Goal: Task Accomplishment & Management: Use online tool/utility

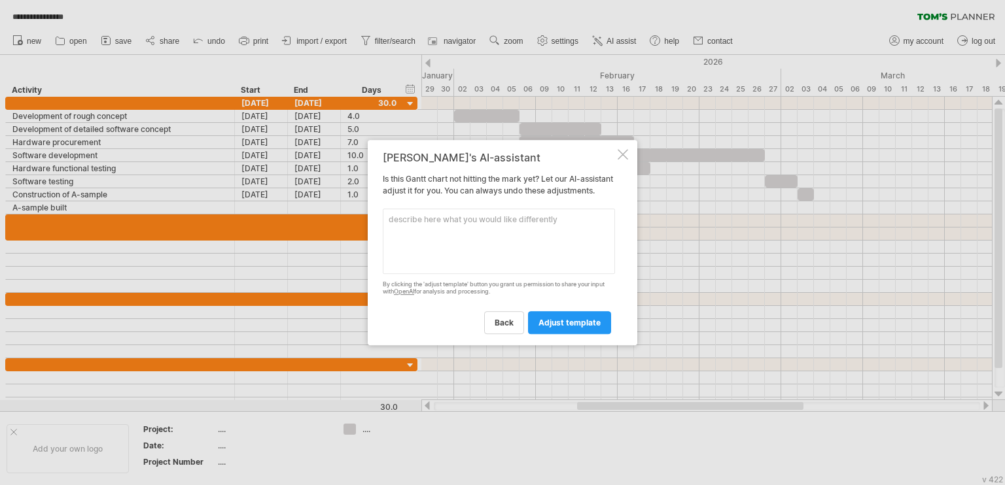
click at [620, 151] on div at bounding box center [622, 154] width 10 height 10
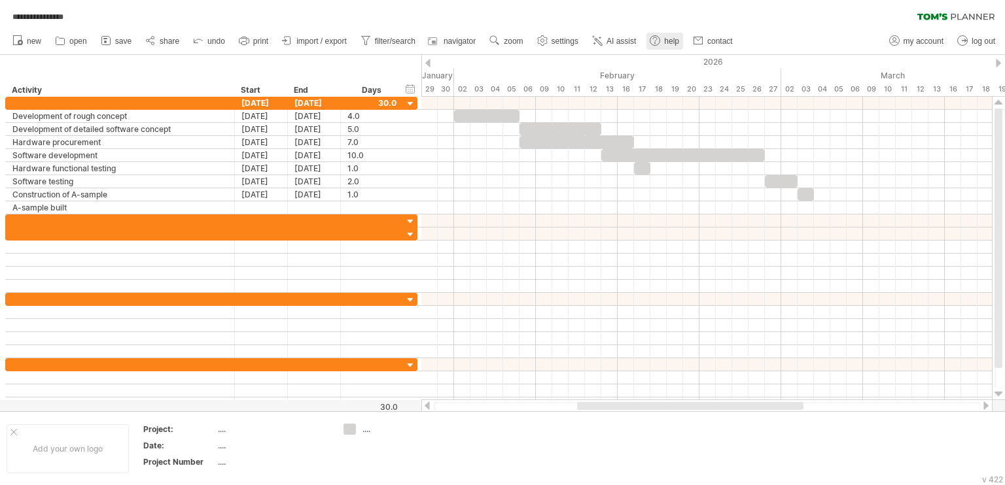
click at [664, 39] on link "help" at bounding box center [664, 41] width 37 height 17
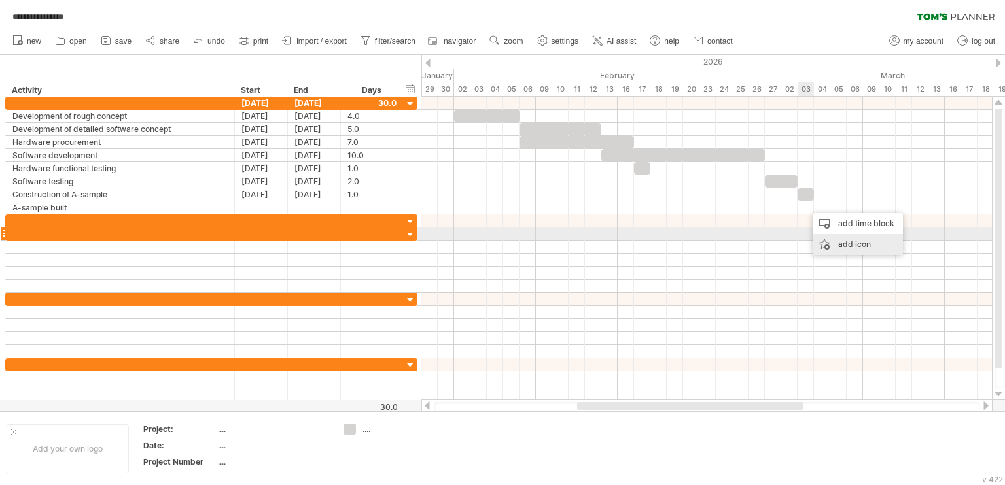
click at [834, 240] on div "add icon" at bounding box center [857, 244] width 90 height 21
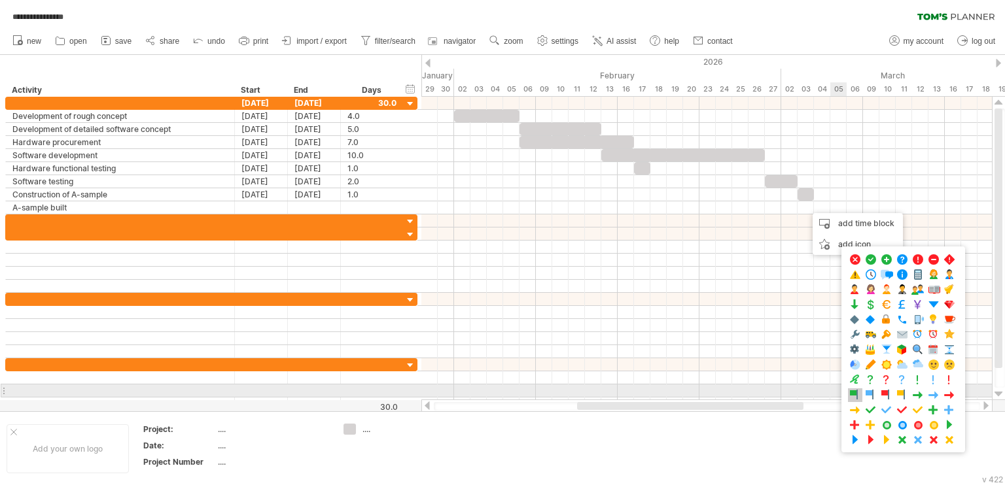
click at [858, 389] on span at bounding box center [854, 395] width 13 height 12
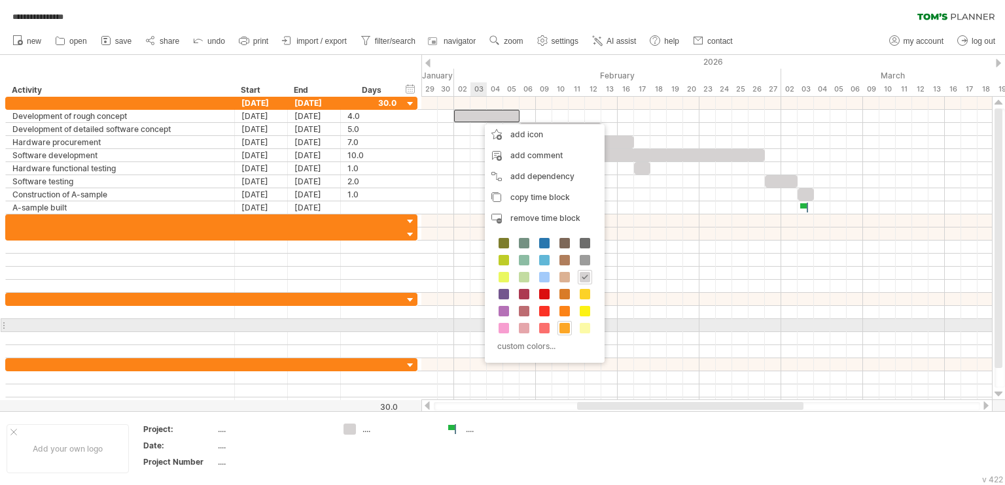
click at [561, 327] on span at bounding box center [564, 328] width 10 height 10
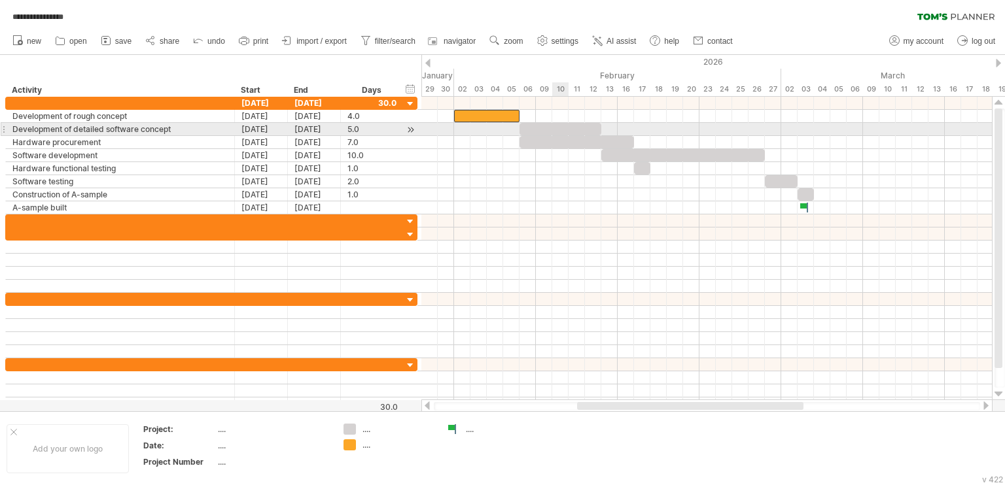
click at [552, 128] on div at bounding box center [560, 129] width 82 height 12
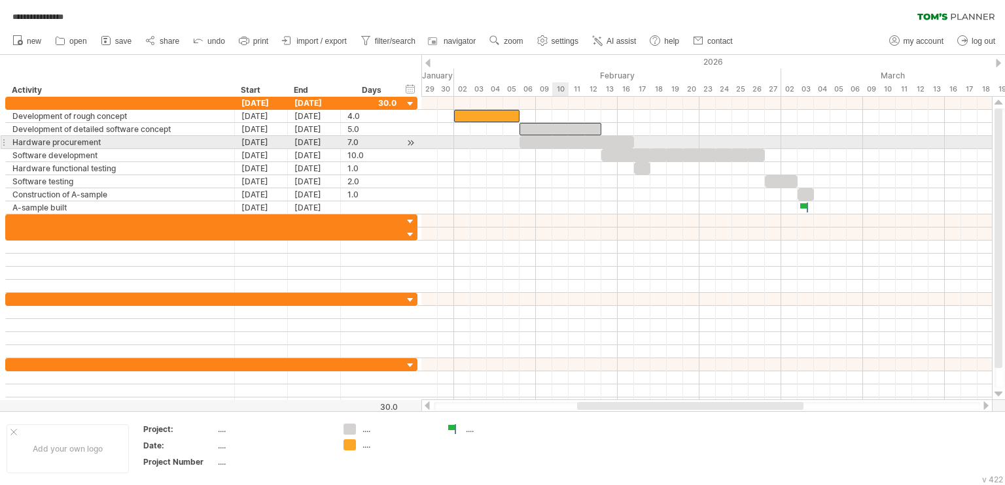
click at [555, 141] on div at bounding box center [576, 142] width 114 height 12
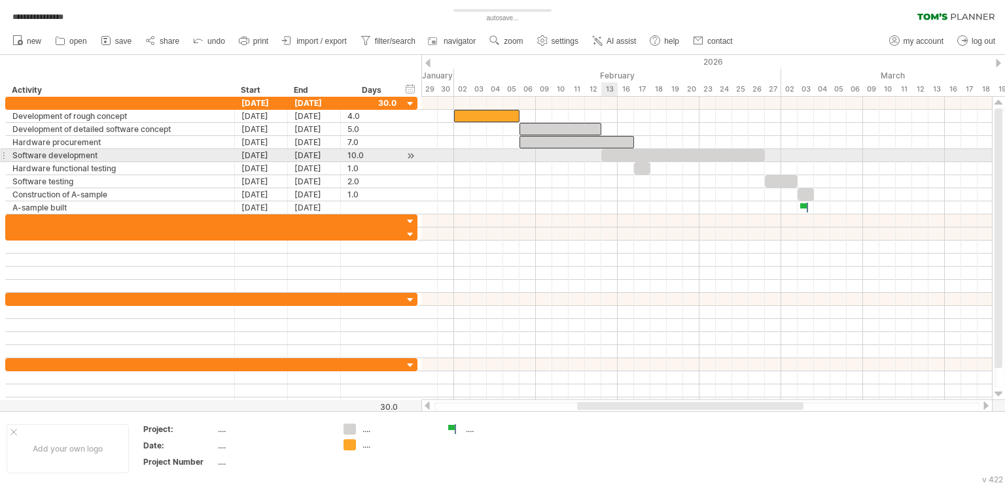
click at [615, 156] on div at bounding box center [682, 155] width 163 height 12
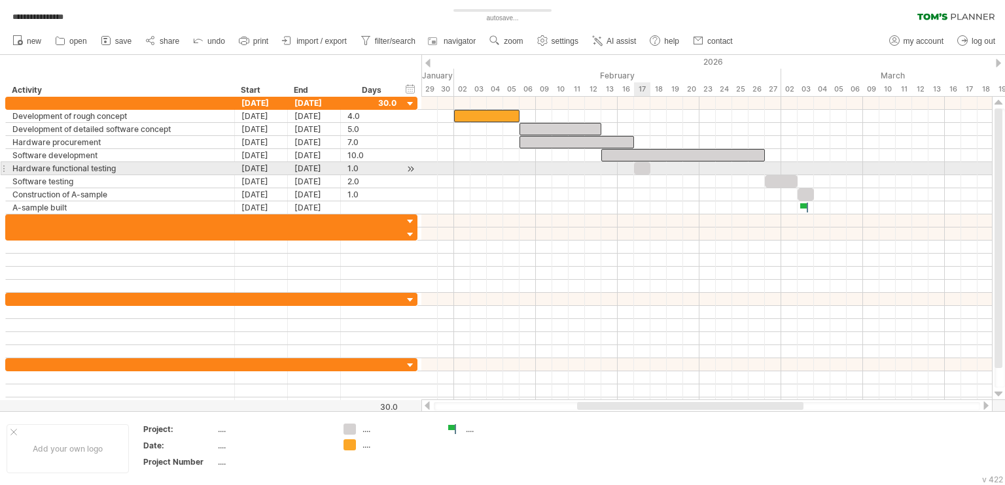
click at [642, 172] on div at bounding box center [642, 168] width 16 height 12
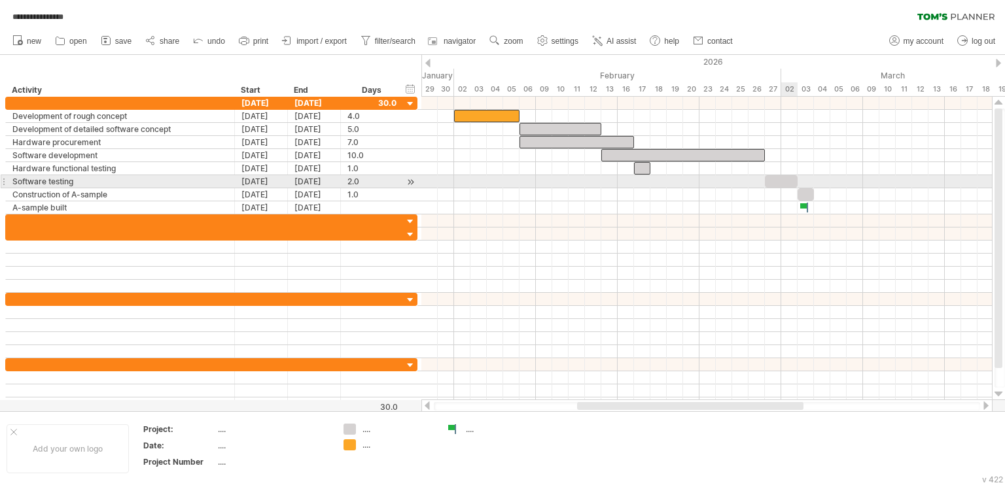
click at [785, 184] on div at bounding box center [780, 181] width 33 height 12
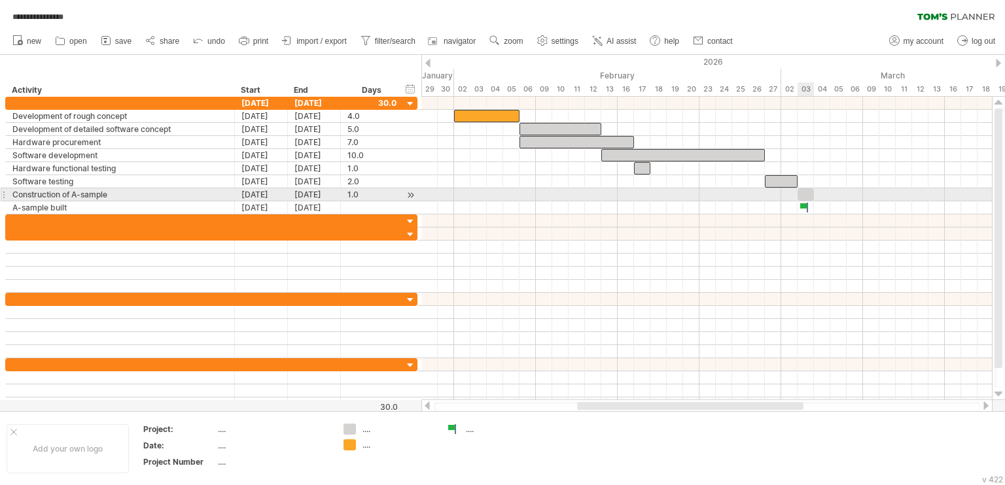
click at [808, 192] on div at bounding box center [805, 194] width 16 height 12
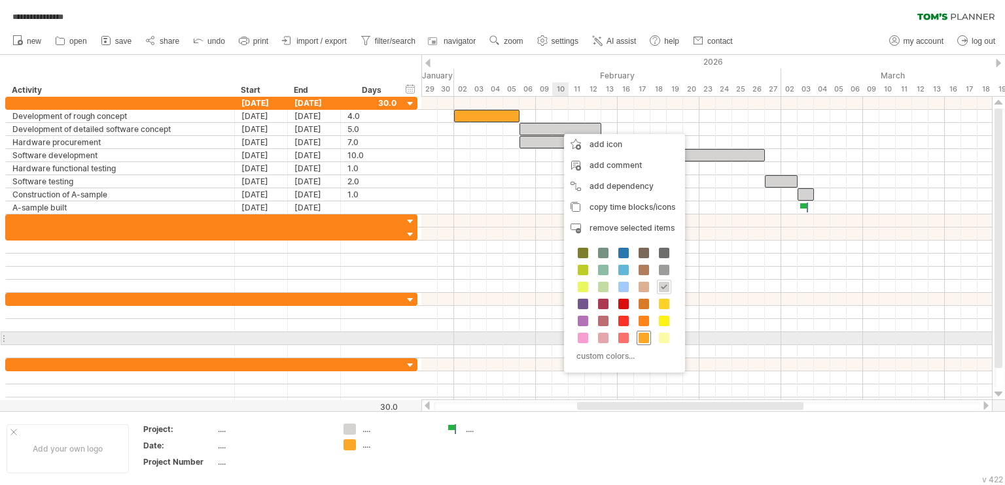
click at [644, 337] on span at bounding box center [643, 338] width 10 height 10
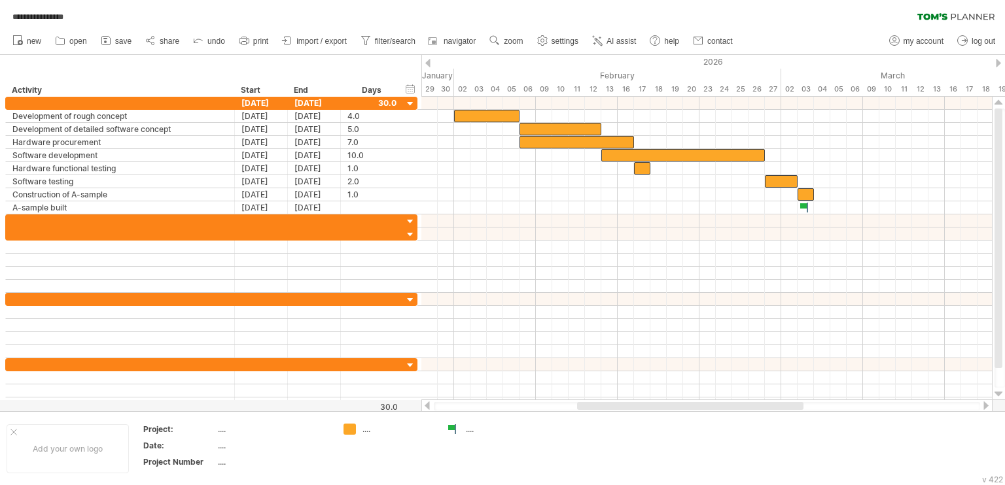
click at [749, 16] on div "**********" at bounding box center [502, 13] width 1005 height 27
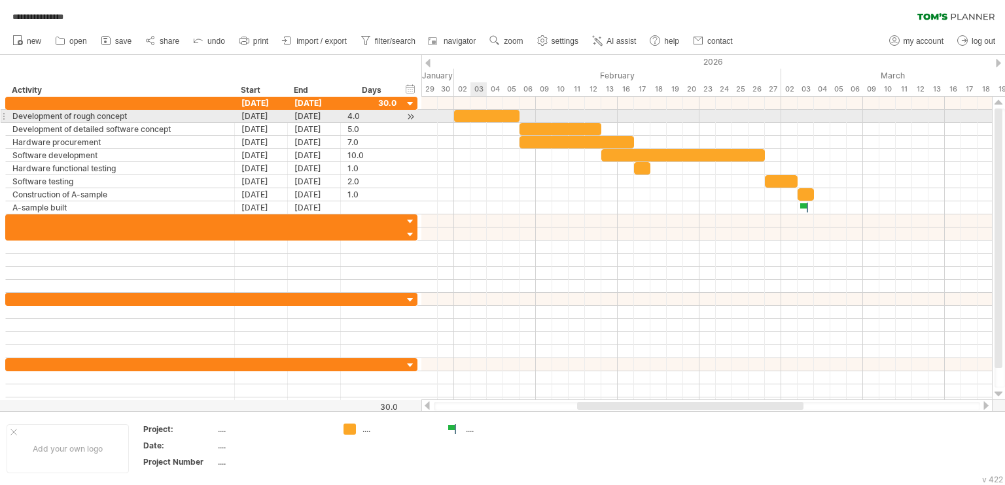
click at [470, 118] on div at bounding box center [486, 116] width 65 height 12
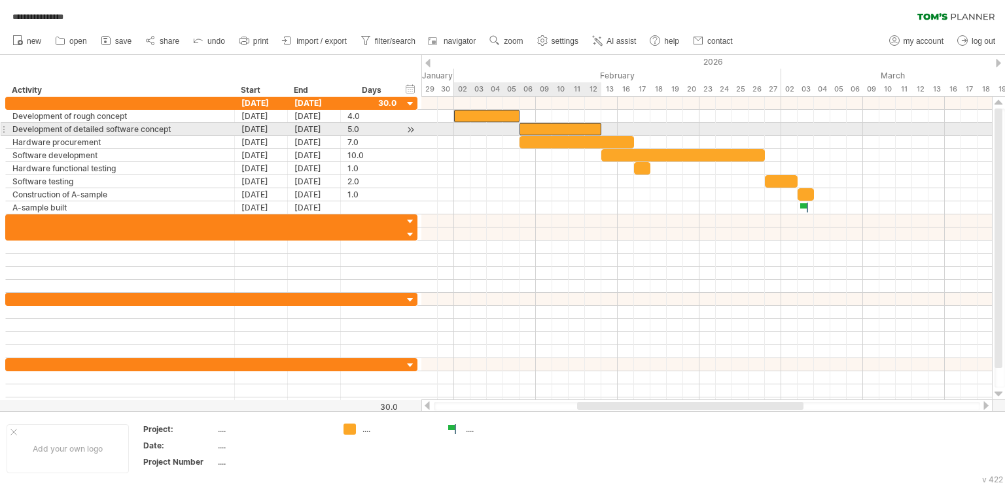
click at [544, 126] on div at bounding box center [560, 129] width 82 height 12
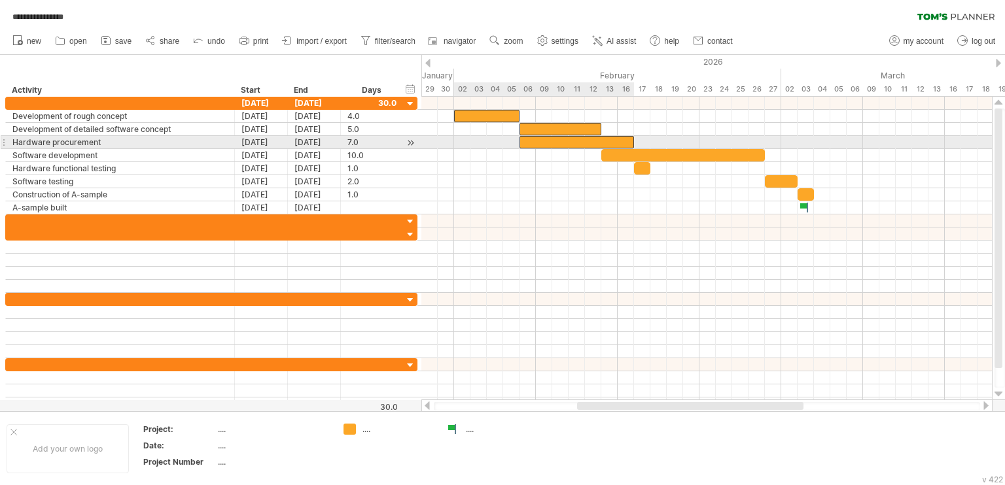
click at [548, 139] on div at bounding box center [576, 142] width 114 height 12
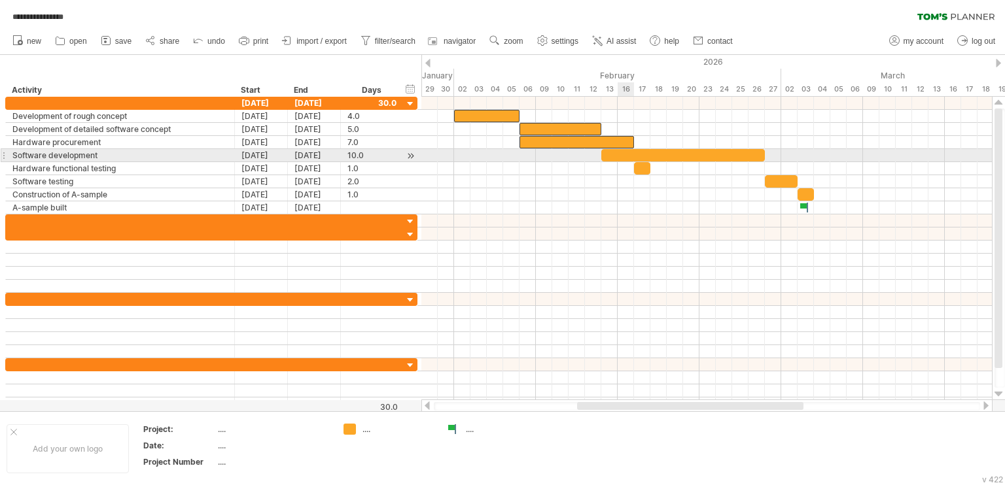
click at [631, 152] on div at bounding box center [682, 155] width 163 height 12
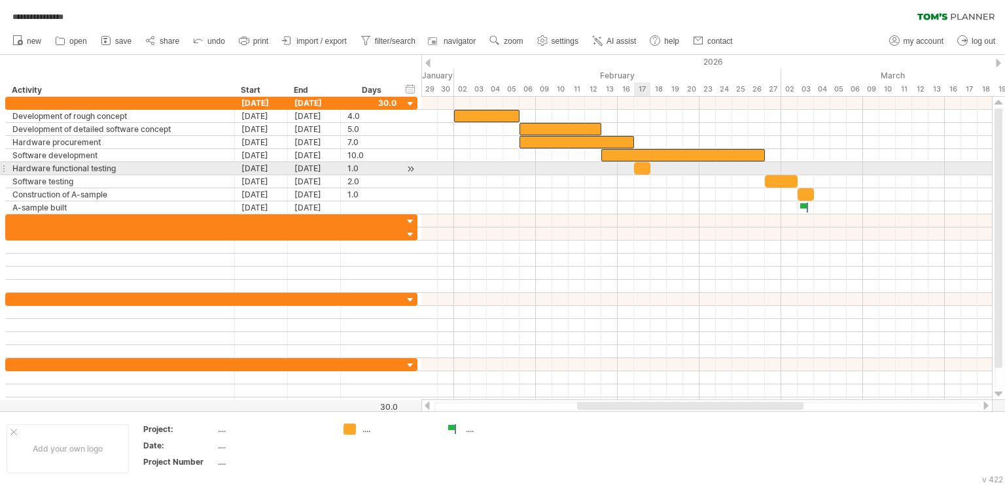
click at [645, 167] on div at bounding box center [642, 168] width 16 height 12
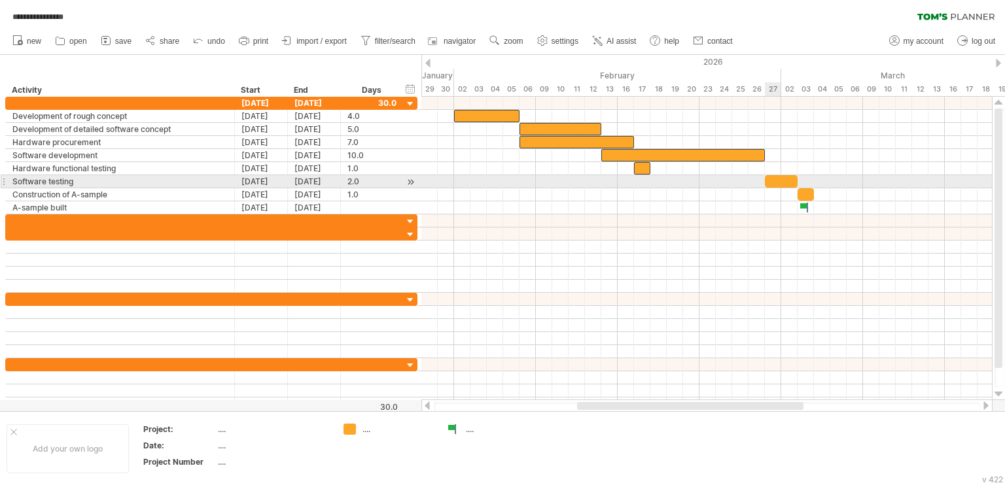
click at [778, 177] on div at bounding box center [780, 181] width 33 height 12
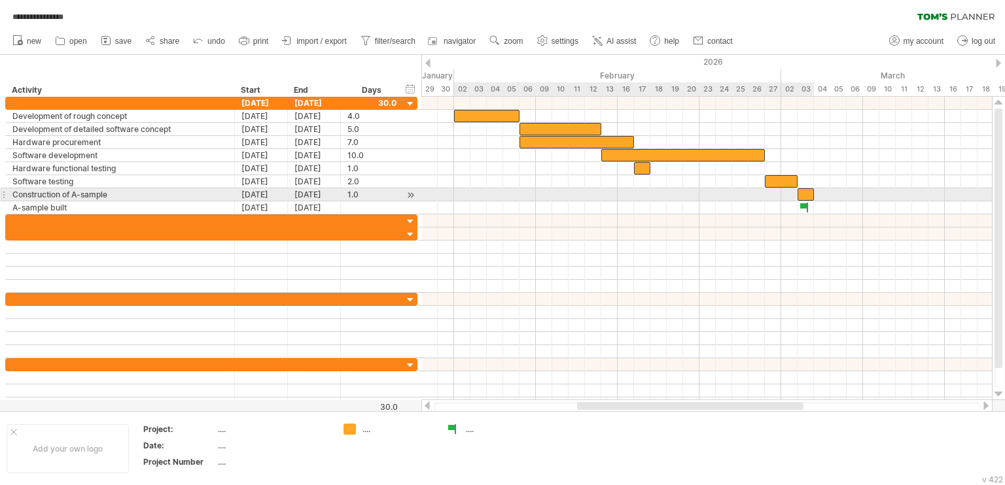
click at [808, 194] on div at bounding box center [805, 194] width 16 height 12
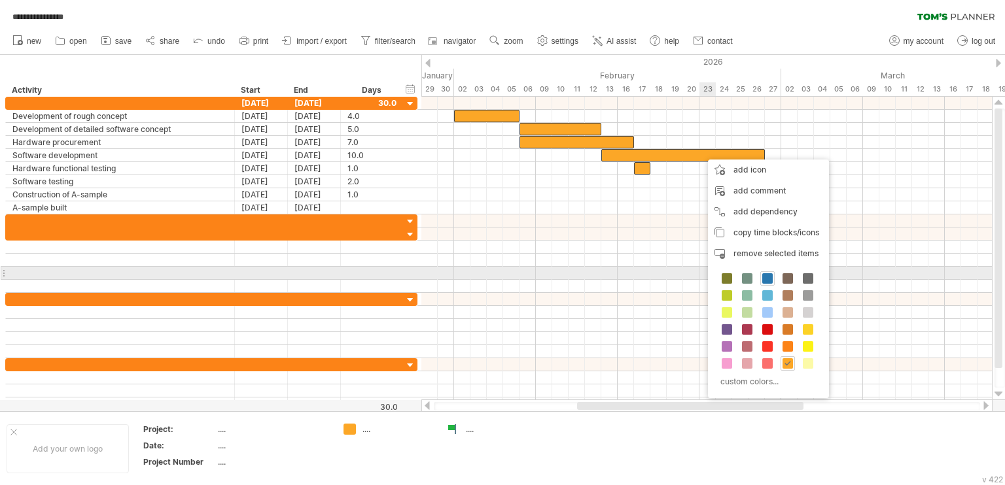
click at [766, 278] on span at bounding box center [767, 278] width 10 height 10
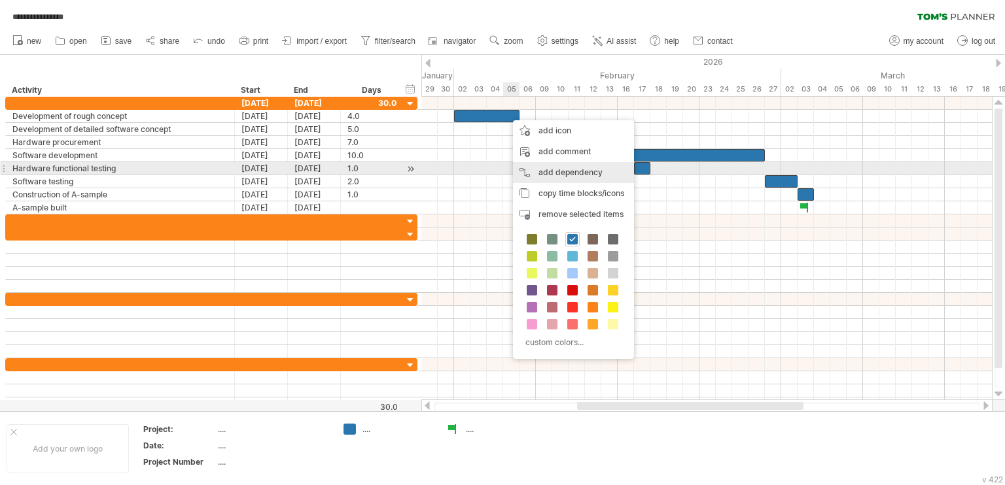
click at [564, 168] on div "add dependency You can use dependencies when you require tasks to be done in a …" at bounding box center [573, 172] width 121 height 21
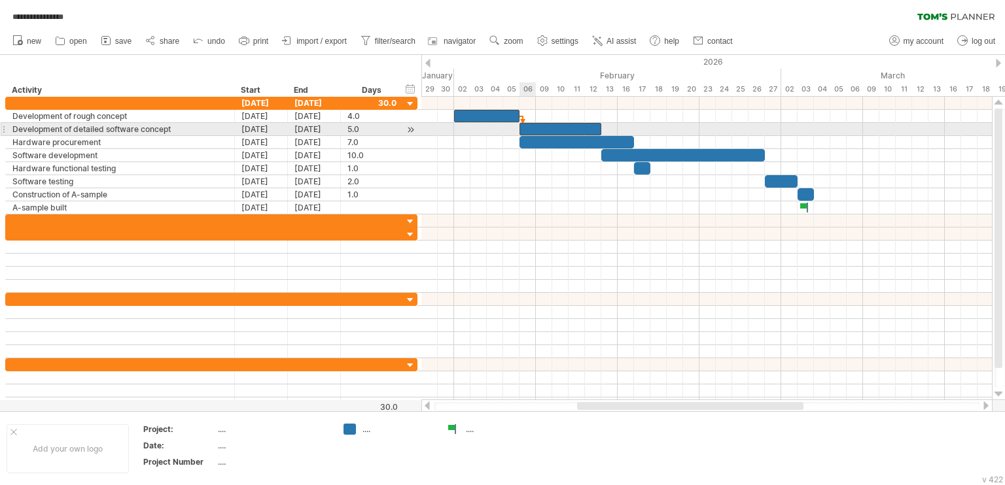
click at [532, 128] on div at bounding box center [560, 129] width 82 height 12
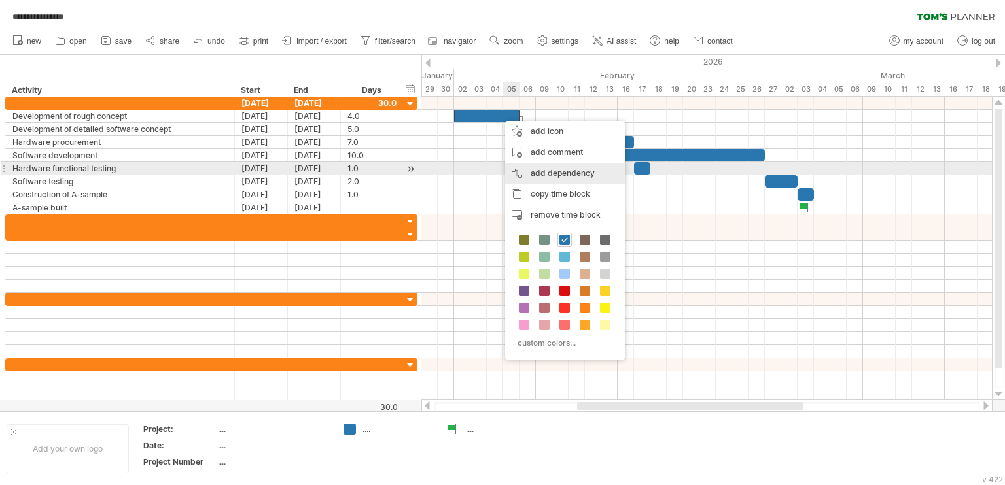
click at [547, 173] on div "add dependency You can use dependencies when you require tasks to be done in a …" at bounding box center [565, 173] width 120 height 21
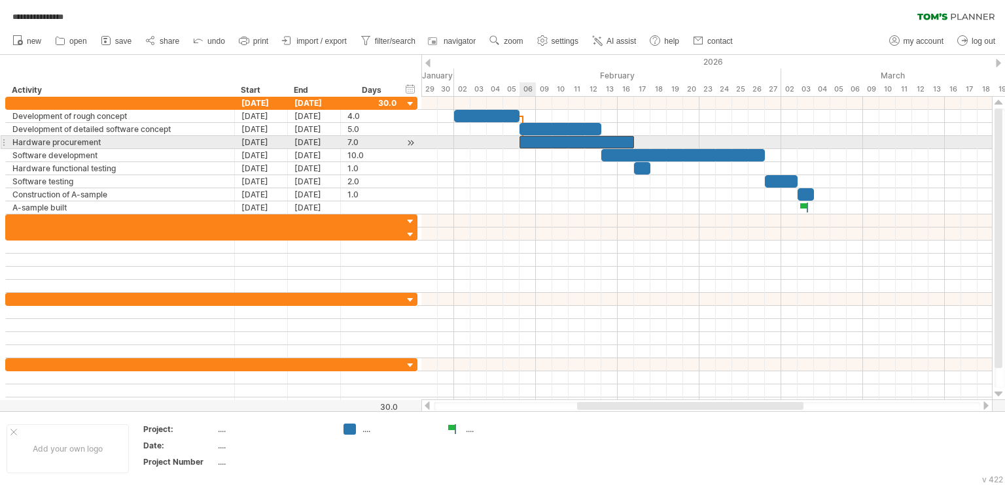
click at [519, 143] on span at bounding box center [519, 142] width 5 height 12
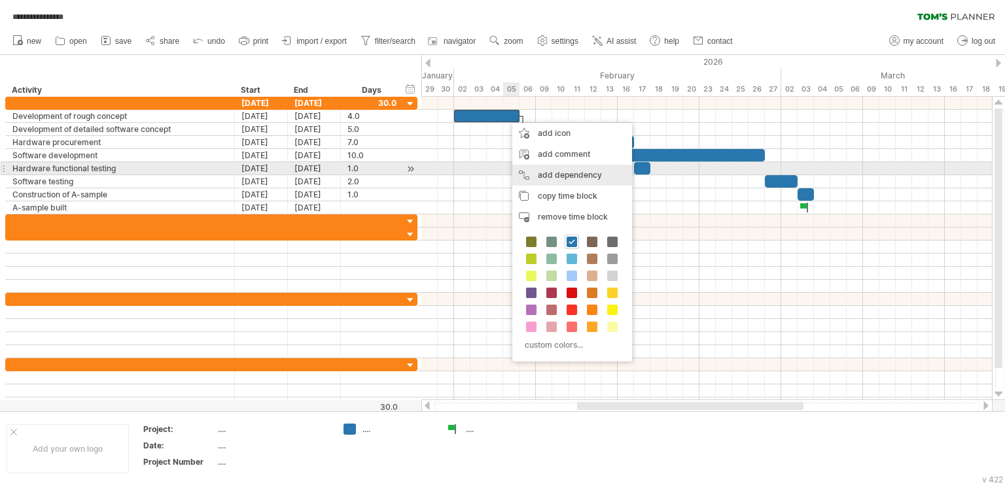
click at [555, 173] on div "add dependency You can use dependencies when you require tasks to be done in a …" at bounding box center [572, 175] width 120 height 21
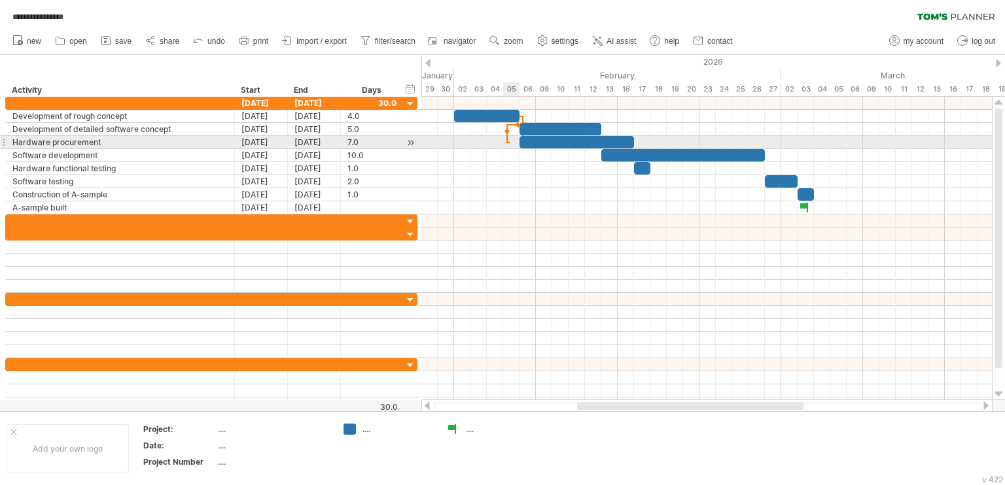
click at [510, 141] on div at bounding box center [706, 142] width 570 height 13
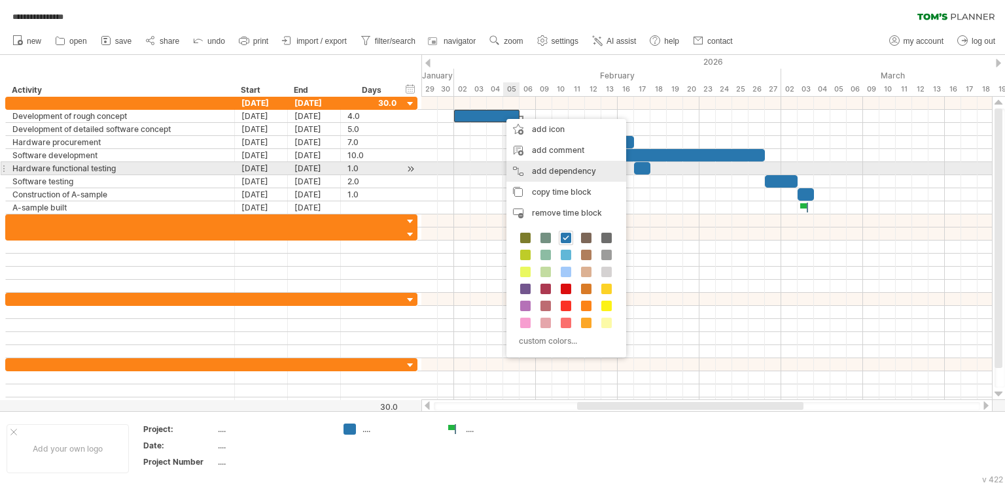
click at [547, 169] on div "add dependency You can use dependencies when you require tasks to be done in a …" at bounding box center [566, 171] width 120 height 21
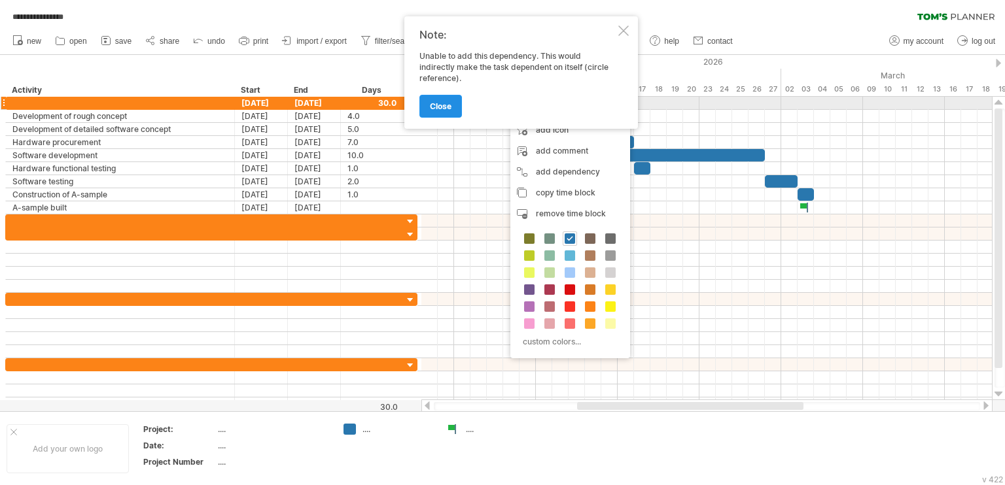
click at [443, 107] on span "close" at bounding box center [441, 106] width 22 height 10
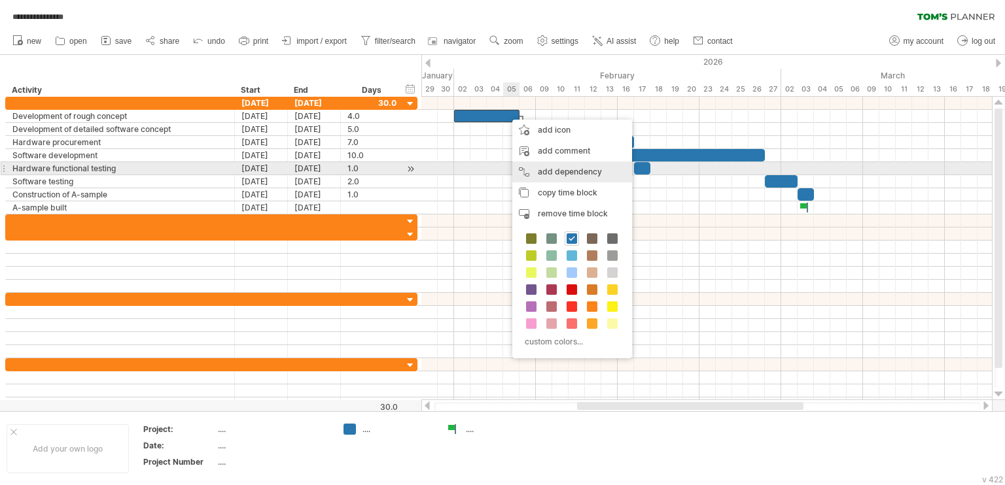
click at [553, 174] on div "add dependency You can use dependencies when you require tasks to be done in a …" at bounding box center [572, 172] width 120 height 21
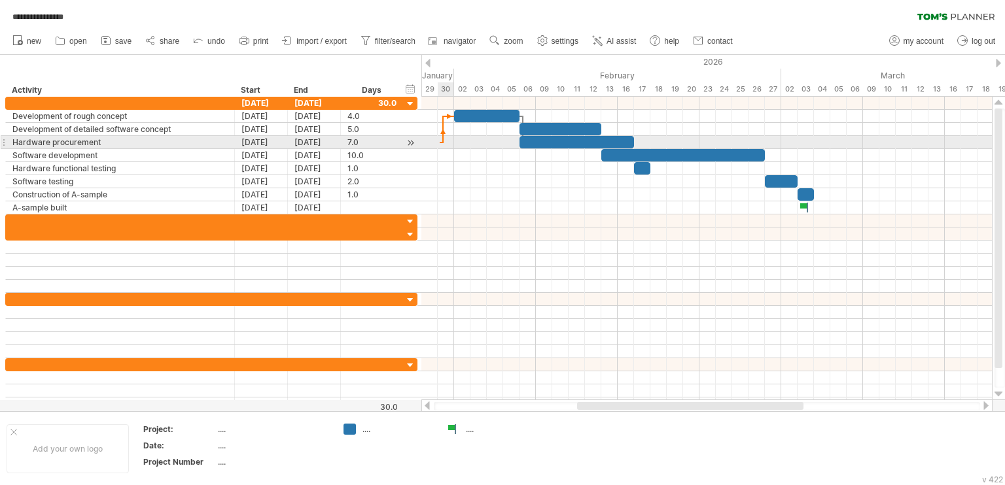
click at [439, 147] on div at bounding box center [706, 142] width 570 height 13
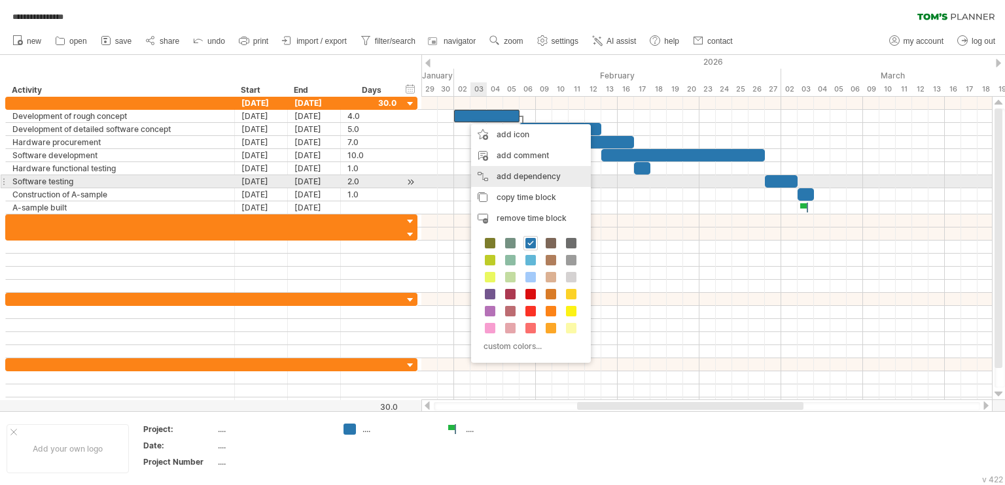
click at [504, 177] on div "add dependency You can use dependencies when you require tasks to be done in a …" at bounding box center [531, 176] width 120 height 21
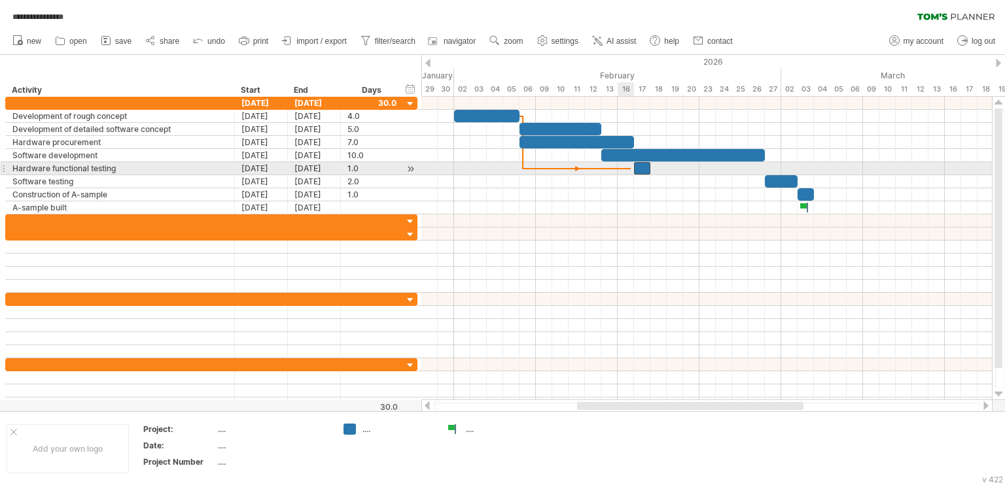
drag, startPoint x: 433, startPoint y: 141, endPoint x: 630, endPoint y: 170, distance: 199.7
click at [630, 170] on div "[DATE] [DATE] - 7.0 days" at bounding box center [706, 248] width 570 height 303
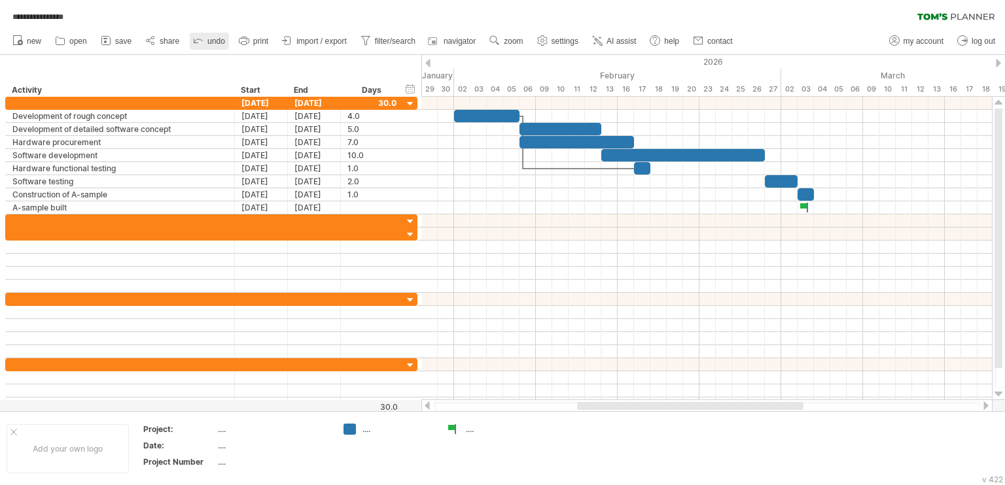
click at [207, 41] on span "undo" at bounding box center [216, 41] width 18 height 9
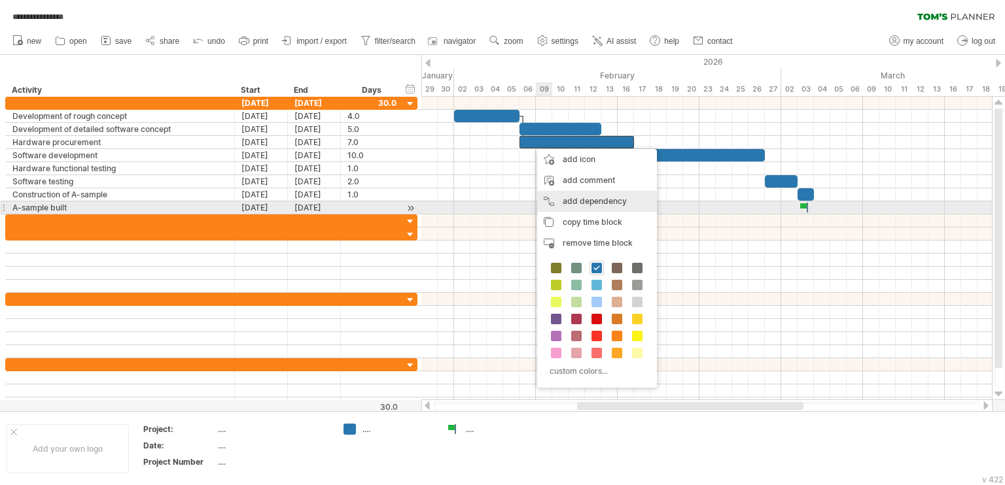
click at [566, 203] on div "add dependency You can use dependencies when you require tasks to be done in a …" at bounding box center [597, 201] width 120 height 21
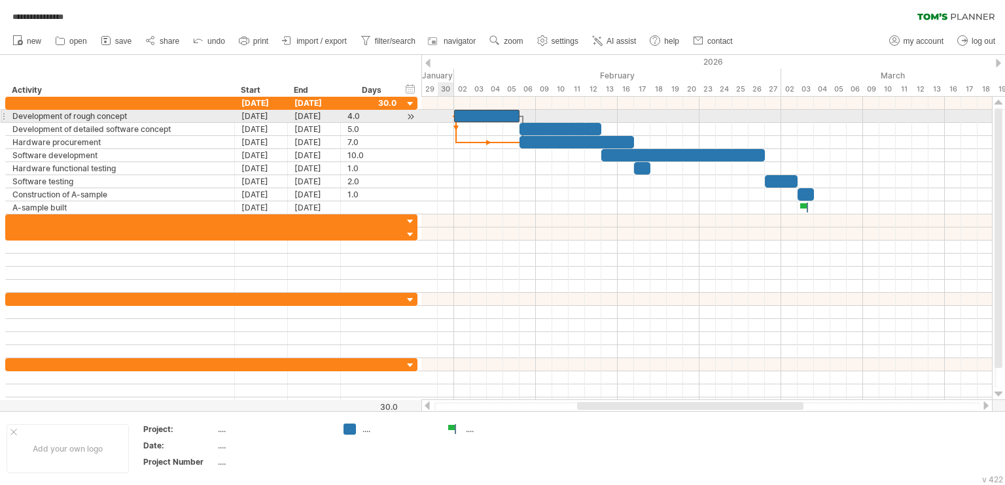
click at [453, 116] on span at bounding box center [453, 116] width 5 height 12
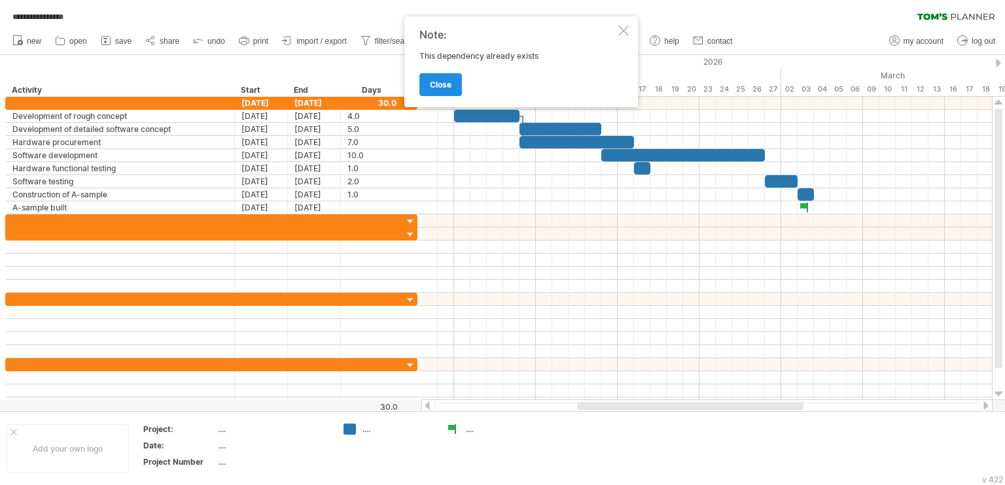
click at [440, 81] on span "close" at bounding box center [441, 85] width 22 height 10
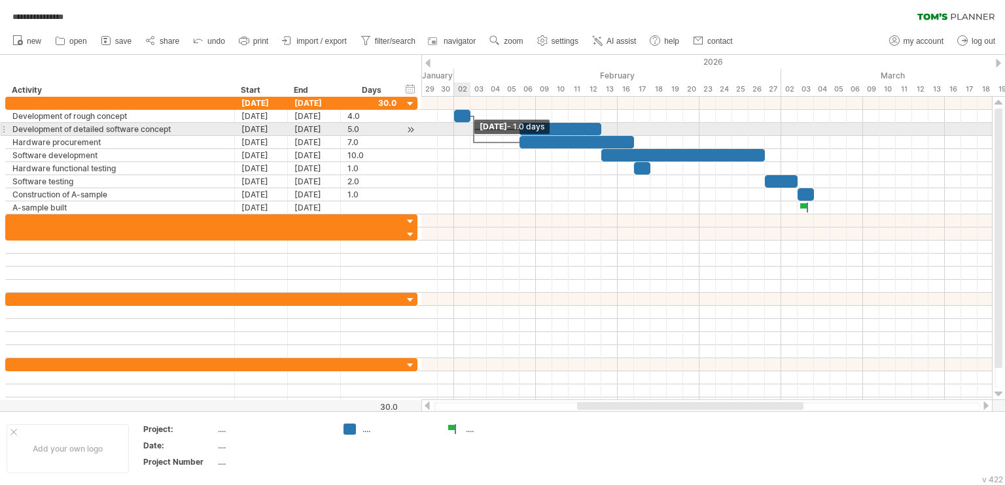
drag, startPoint x: 521, startPoint y: 117, endPoint x: 473, endPoint y: 125, distance: 47.7
click at [473, 125] on div "[DATE] - 1.0 days [DATE] - 4.0 days" at bounding box center [706, 248] width 570 height 303
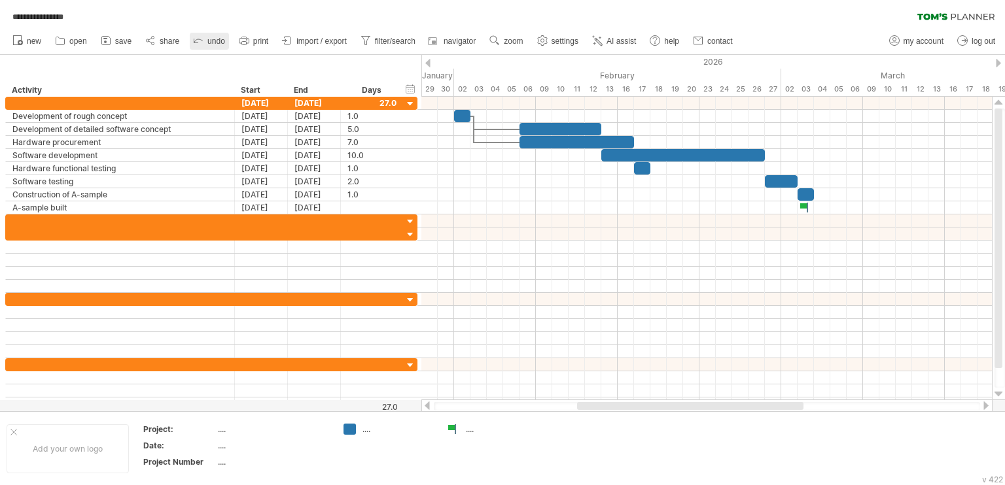
click at [201, 35] on icon at bounding box center [198, 39] width 13 height 13
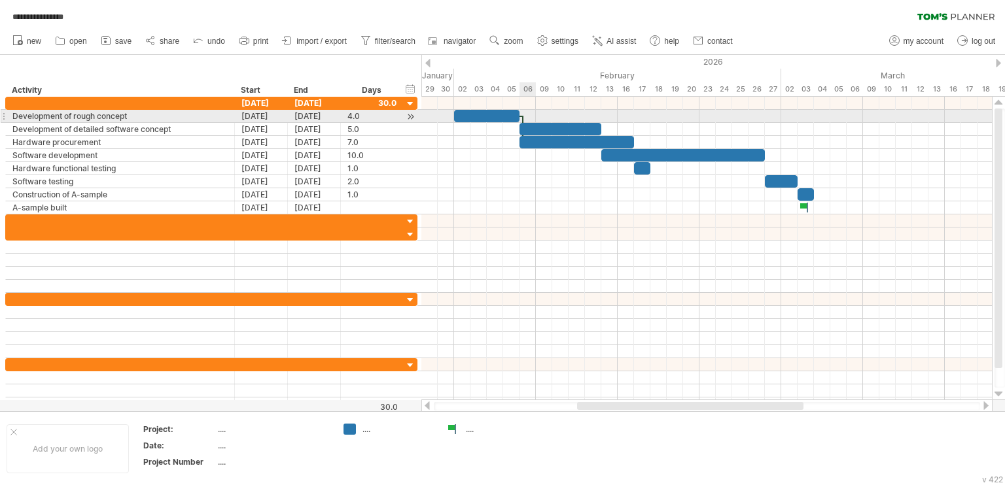
click at [523, 116] on div at bounding box center [523, 129] width 4 height 27
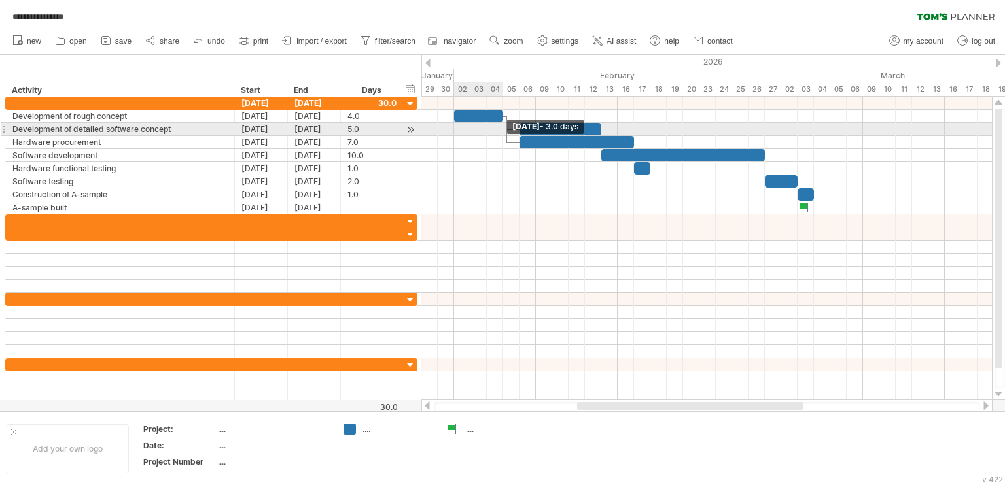
drag, startPoint x: 521, startPoint y: 116, endPoint x: 507, endPoint y: 126, distance: 17.3
click at [507, 126] on div "[DATE] - 3.0 days [DATE] - 4.0 days" at bounding box center [706, 248] width 570 height 303
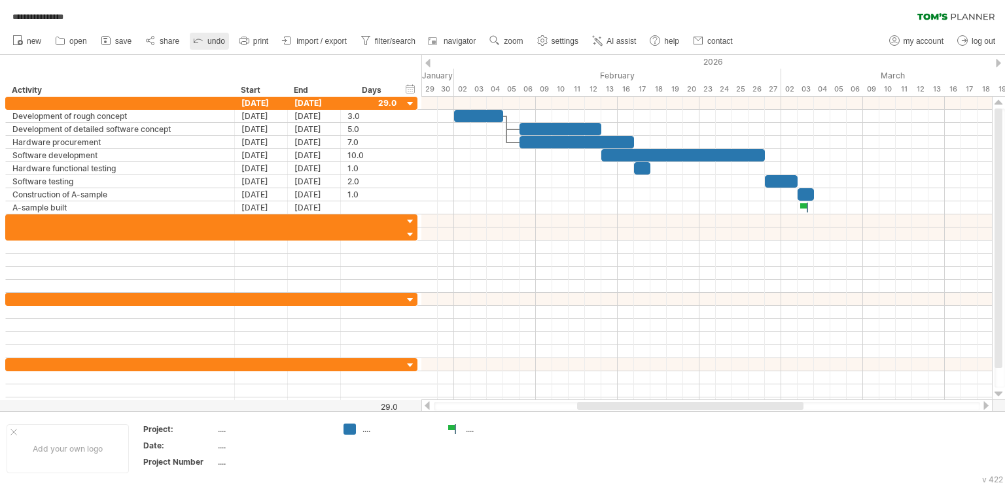
click at [201, 40] on icon at bounding box center [198, 41] width 9 height 4
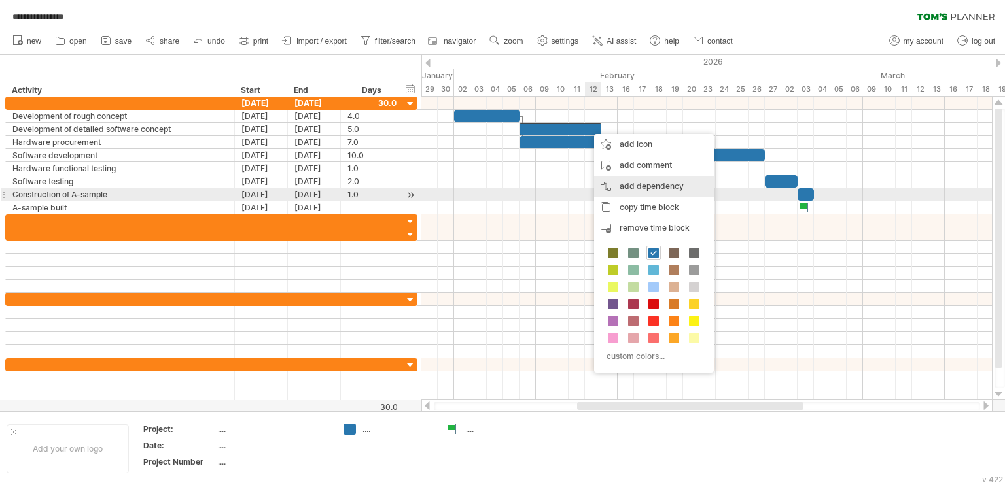
click at [634, 188] on div "add dependency You can use dependencies when you require tasks to be done in a …" at bounding box center [654, 186] width 120 height 21
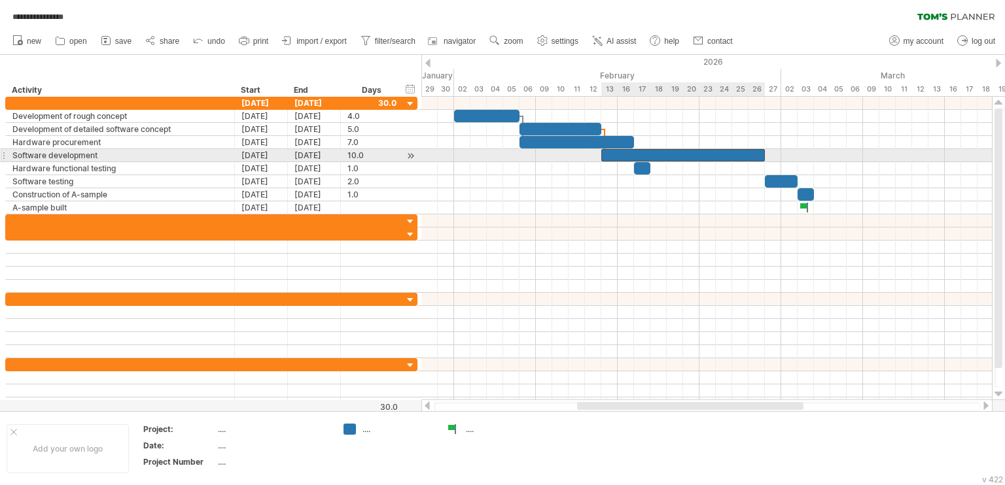
click at [609, 156] on div at bounding box center [682, 155] width 163 height 12
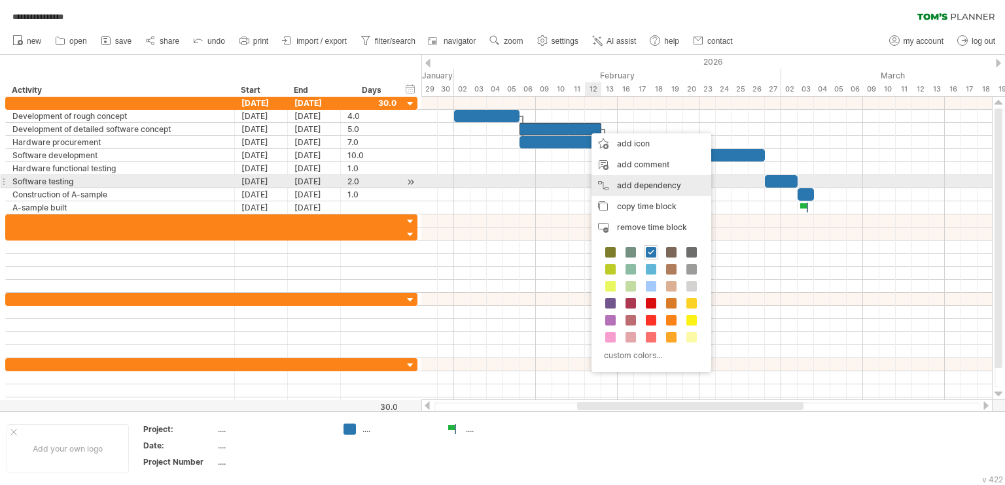
click at [627, 187] on div "add dependency You can use dependencies when you require tasks to be done in a …" at bounding box center [651, 185] width 120 height 21
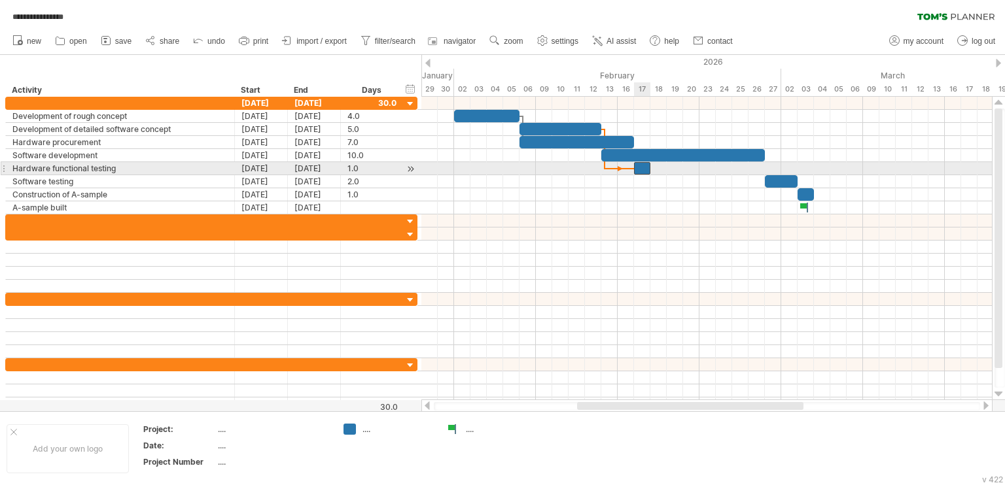
click at [642, 164] on div at bounding box center [642, 168] width 16 height 12
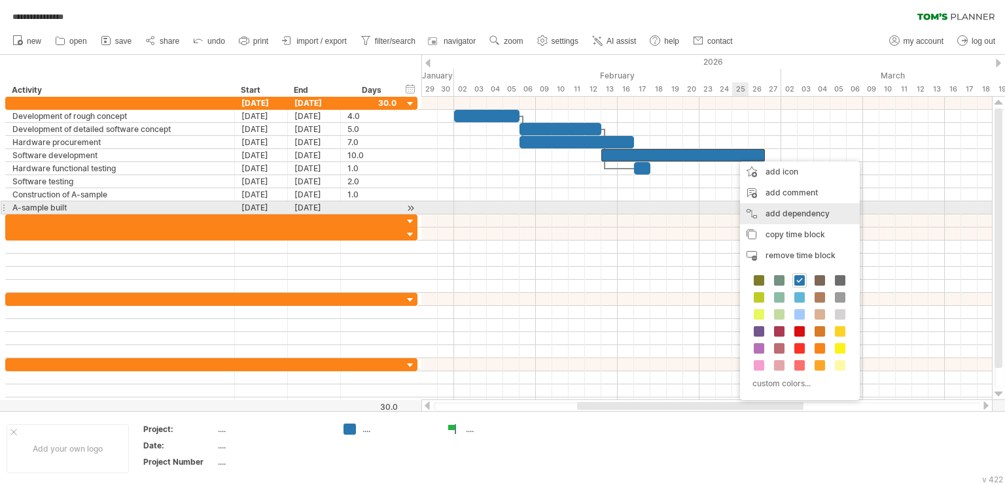
click at [780, 213] on div "add dependency You can use dependencies when you require tasks to be done in a …" at bounding box center [800, 213] width 120 height 21
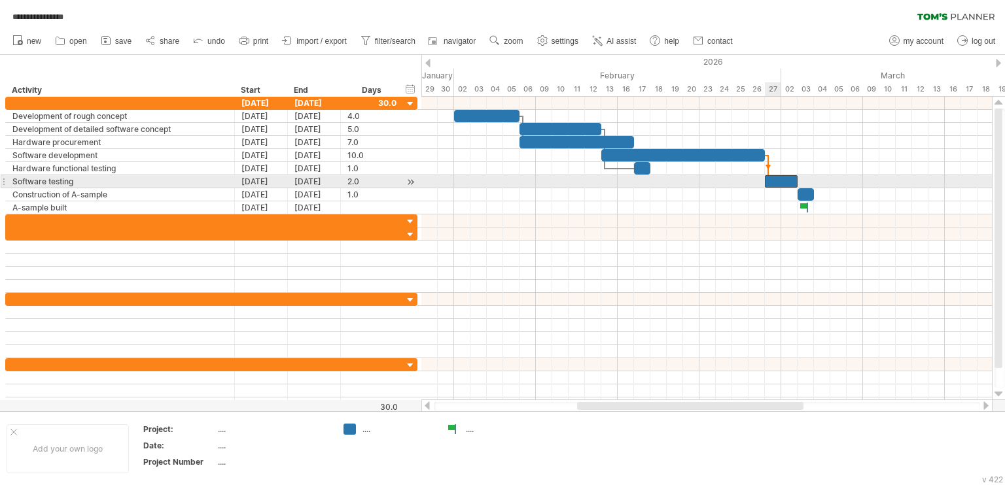
click at [774, 180] on div at bounding box center [780, 181] width 33 height 12
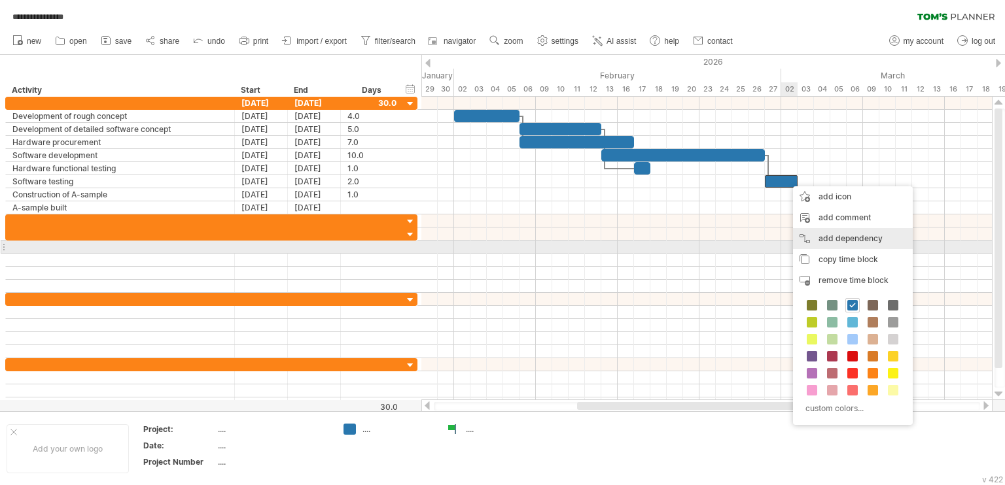
click at [827, 245] on div "add dependency You can use dependencies when you require tasks to be done in a …" at bounding box center [853, 238] width 120 height 21
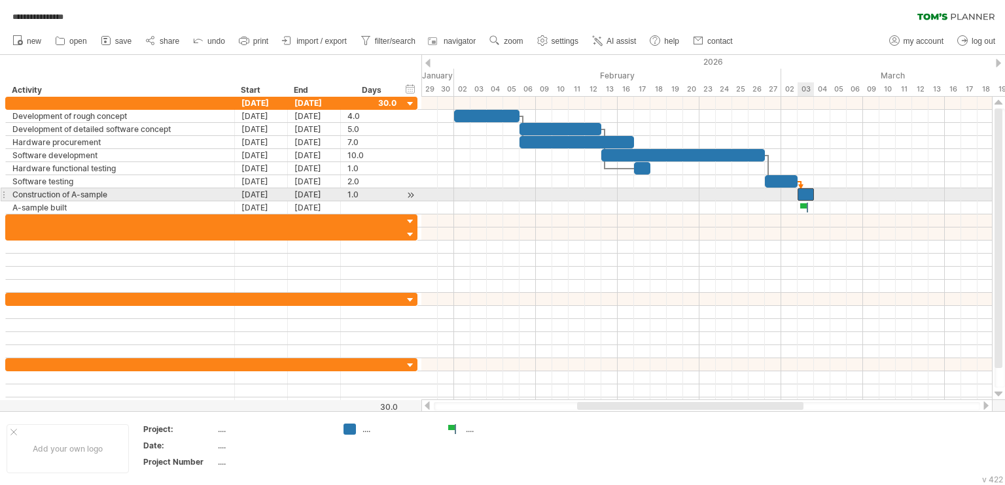
click at [806, 192] on div at bounding box center [805, 194] width 16 height 12
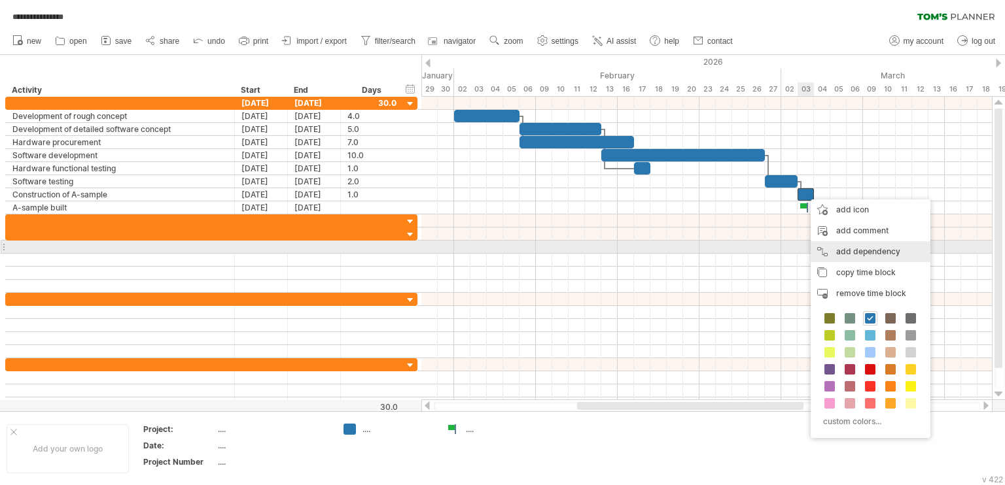
click at [850, 252] on div "add dependency You can use dependencies when you require tasks to be done in a …" at bounding box center [870, 251] width 120 height 21
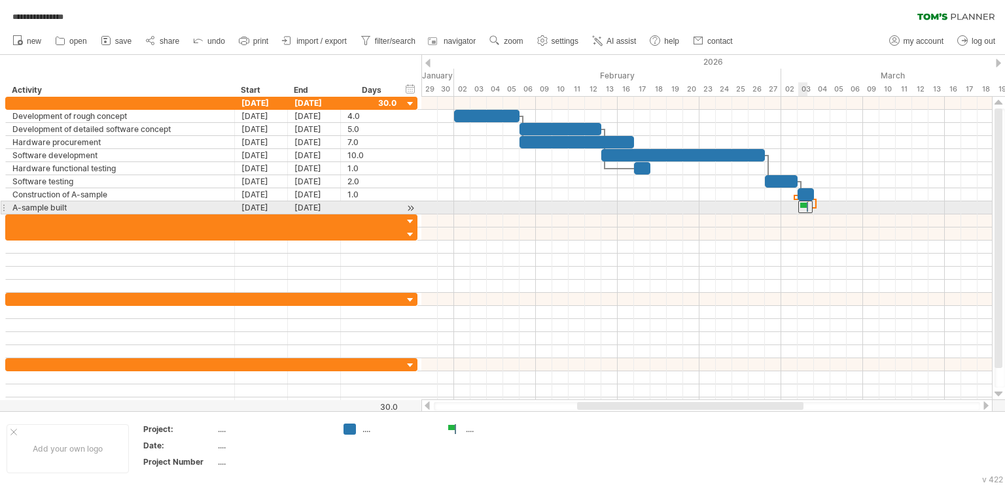
click at [806, 203] on div at bounding box center [805, 207] width 14 height 12
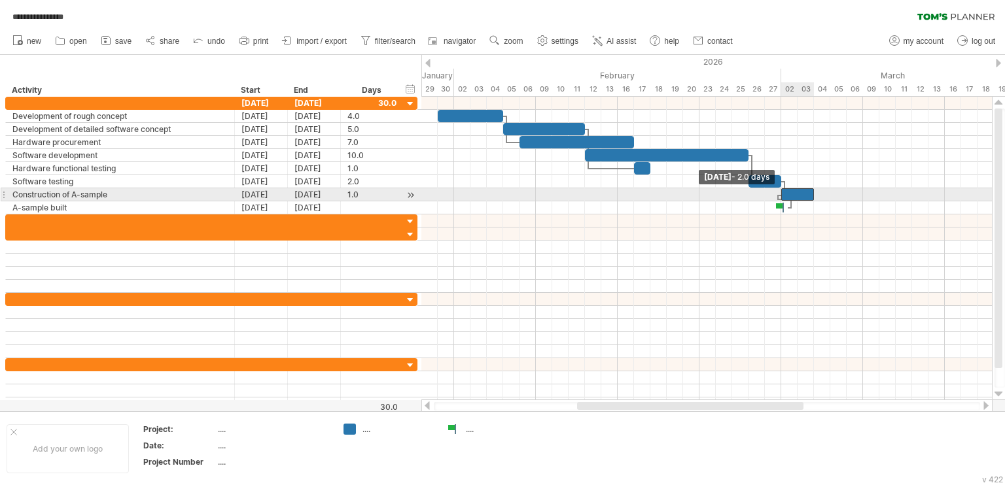
drag, startPoint x: 797, startPoint y: 198, endPoint x: 783, endPoint y: 198, distance: 13.7
click at [783, 198] on div at bounding box center [797, 194] width 33 height 12
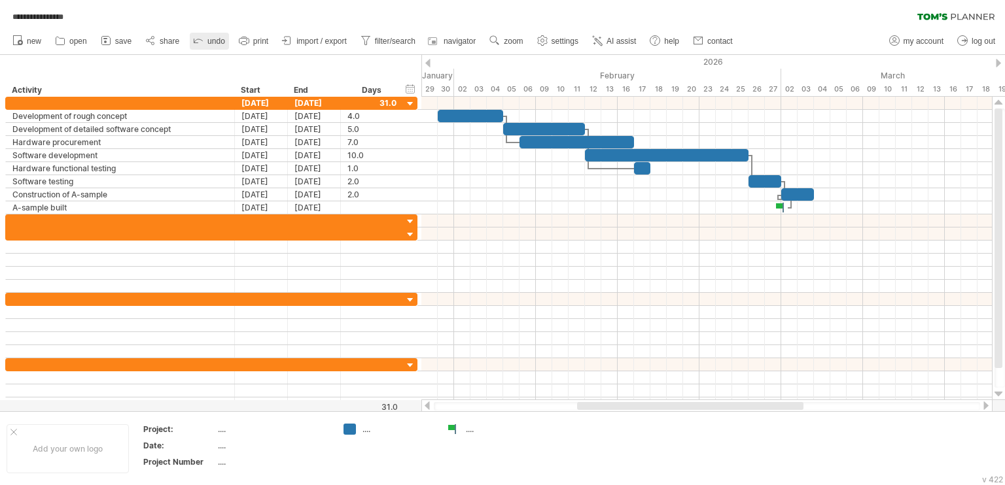
click at [203, 39] on icon at bounding box center [198, 39] width 13 height 13
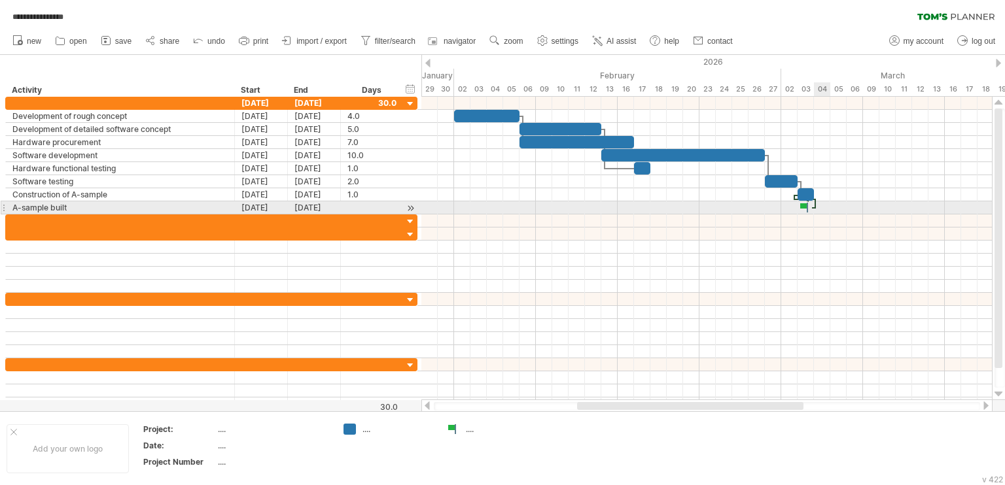
click at [815, 203] on div at bounding box center [815, 204] width 4 height 9
click at [861, 215] on div "remove dependency" at bounding box center [876, 219] width 111 height 21
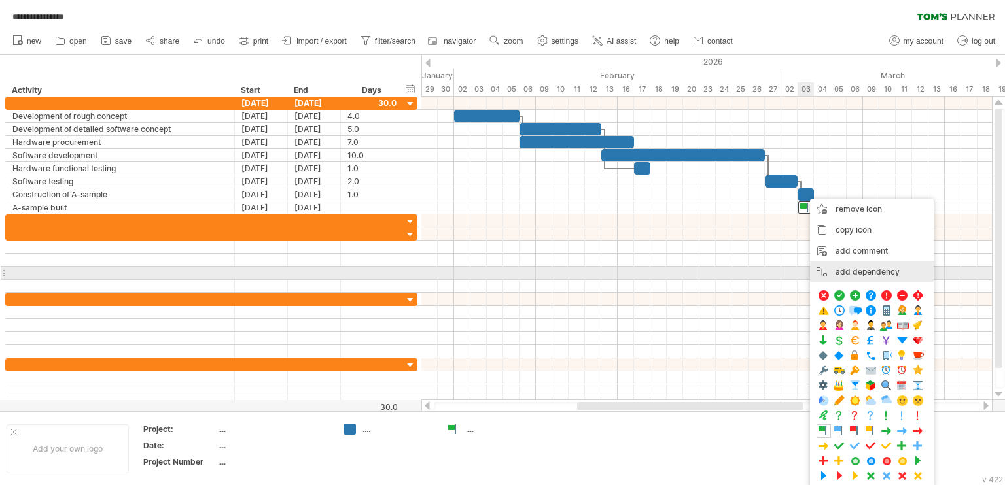
click at [829, 274] on div "add dependency You can use dependencies when you require tasks to be done in a …" at bounding box center [872, 272] width 124 height 21
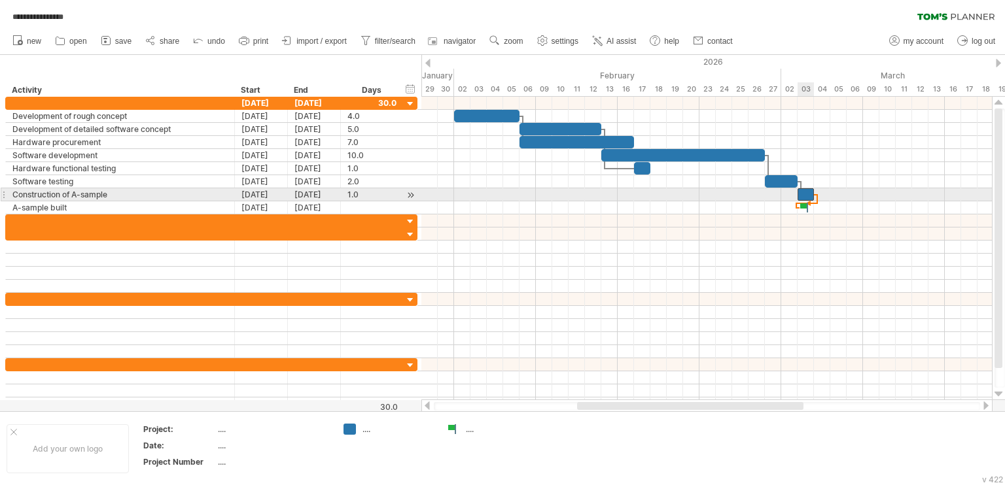
click at [810, 189] on div at bounding box center [805, 194] width 16 height 12
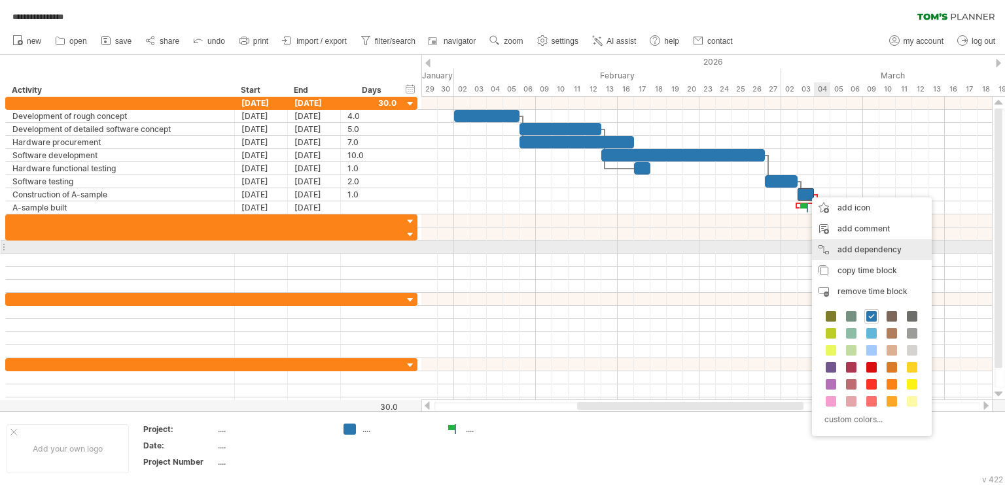
click at [845, 249] on div "add dependency You can use dependencies when you require tasks to be done in a …" at bounding box center [872, 249] width 120 height 21
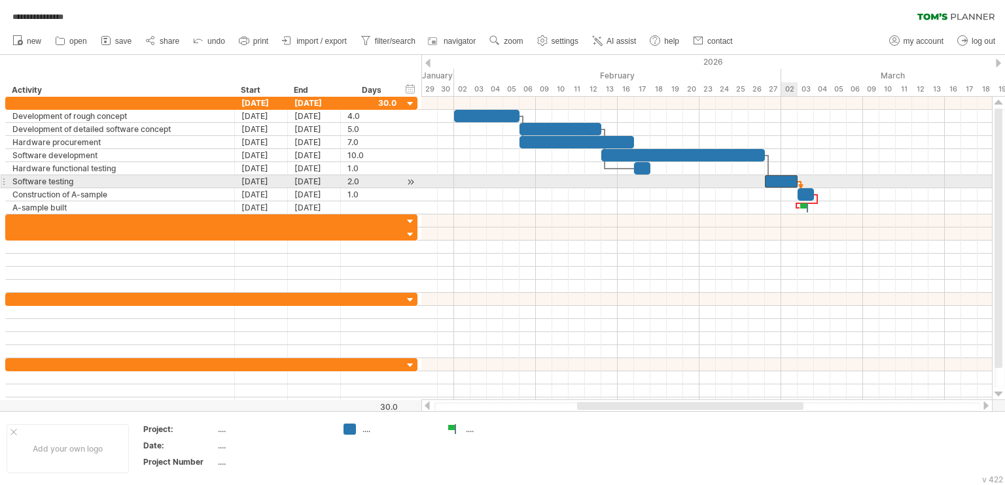
click at [792, 177] on div at bounding box center [780, 181] width 33 height 12
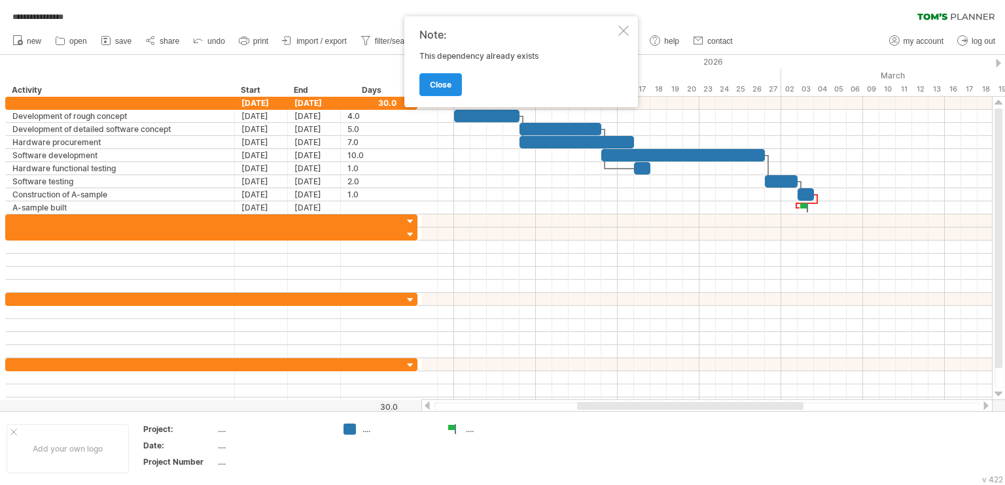
click at [426, 83] on link "close" at bounding box center [440, 84] width 43 height 23
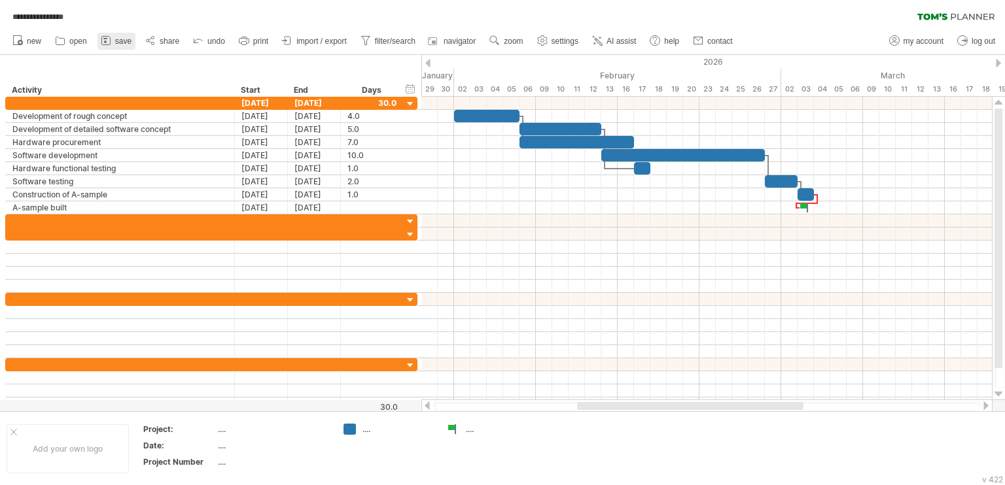
click at [104, 44] on icon at bounding box center [105, 40] width 13 height 13
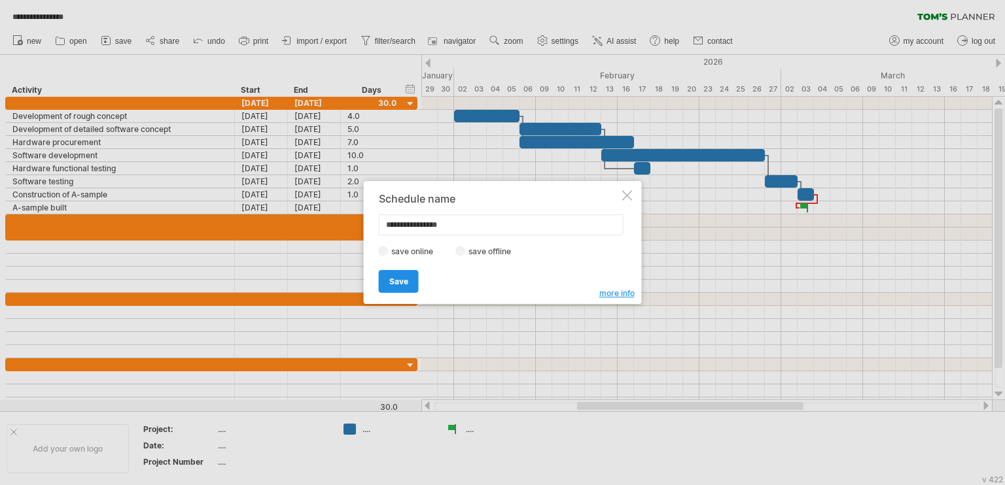
click at [392, 279] on span "Save" at bounding box center [398, 282] width 19 height 10
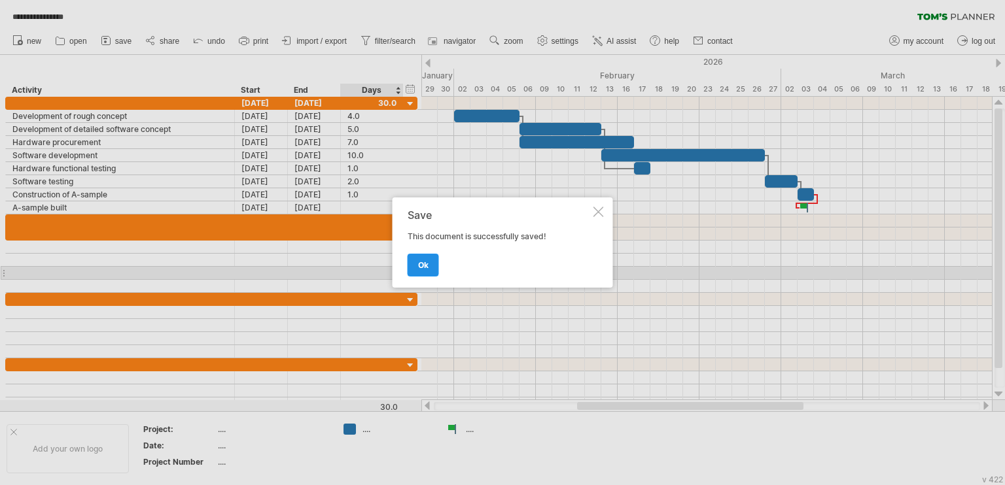
click at [426, 262] on span "ok" at bounding box center [423, 265] width 10 height 10
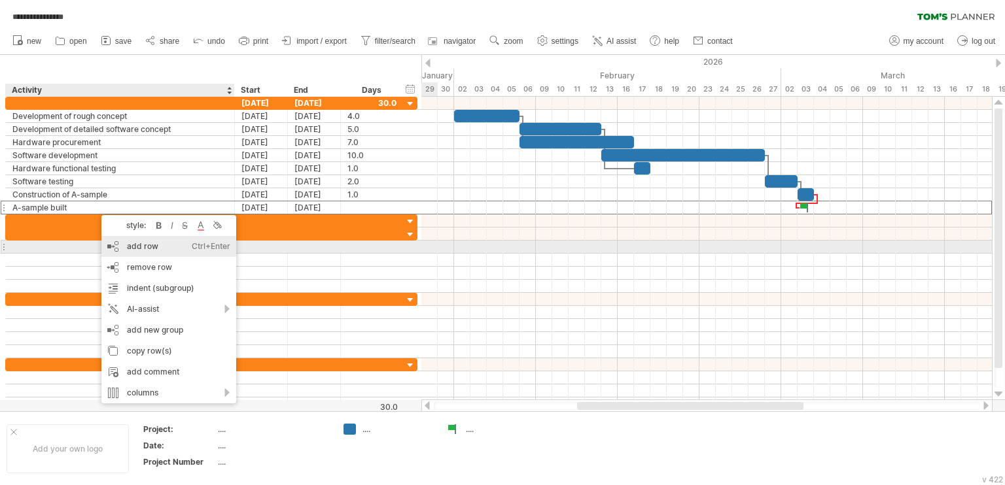
click at [141, 246] on div "add row Ctrl+Enter Cmd+Enter" at bounding box center [168, 246] width 135 height 21
